Goal: Check status: Check status

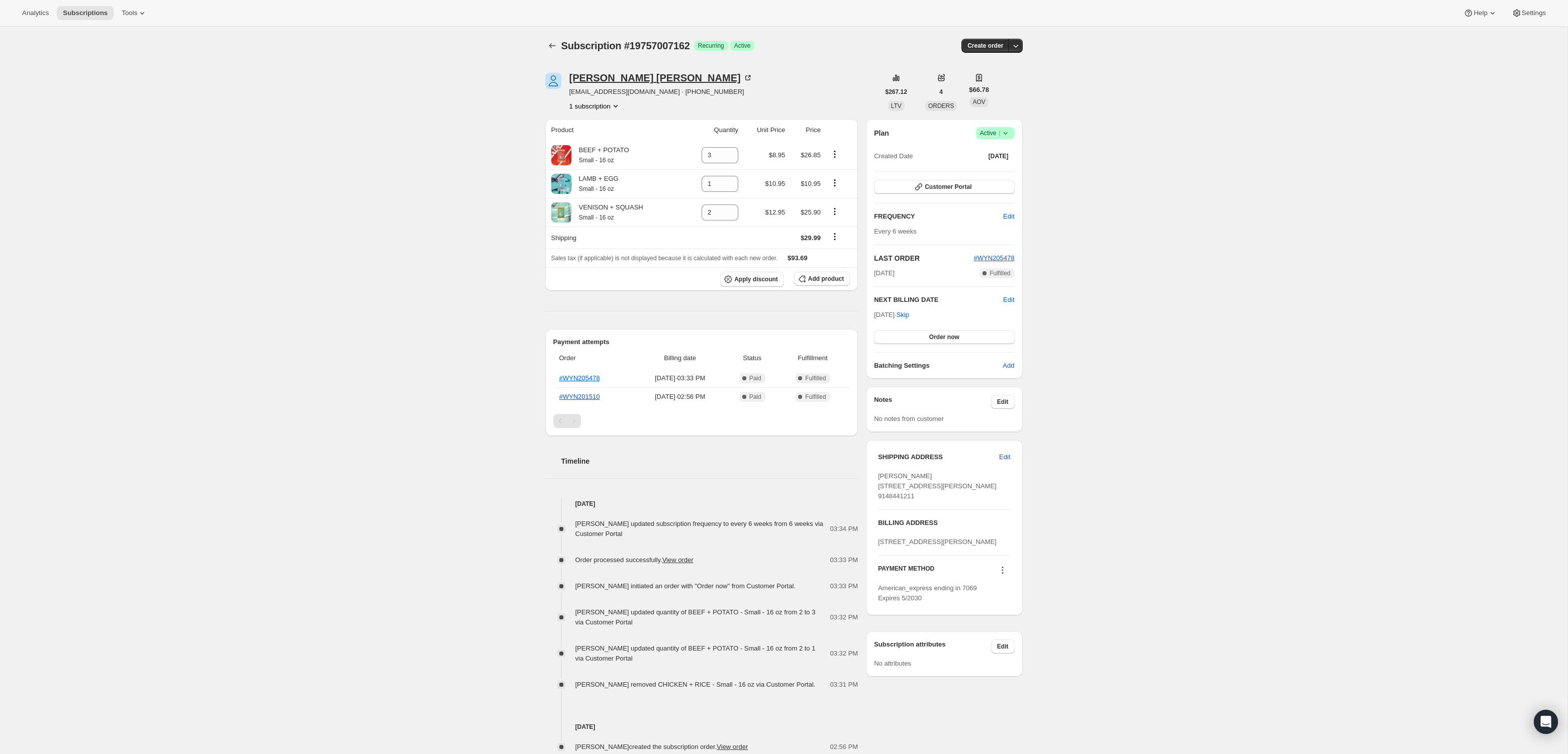
click at [599, 77] on div "Sandra Saiger" at bounding box center [661, 77] width 184 height 10
click at [615, 77] on div "[PERSON_NAME]" at bounding box center [661, 77] width 184 height 10
